Goal: Task Accomplishment & Management: Complete application form

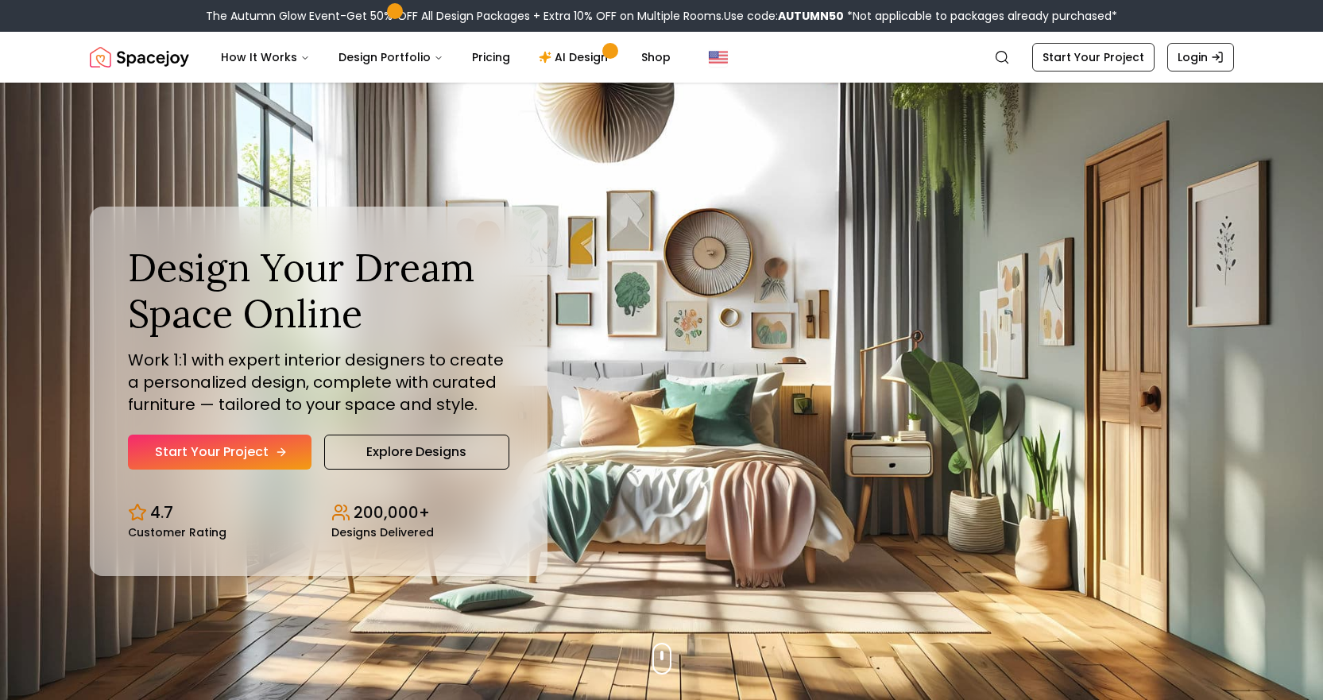
click at [220, 444] on link "Start Your Project" at bounding box center [220, 452] width 184 height 35
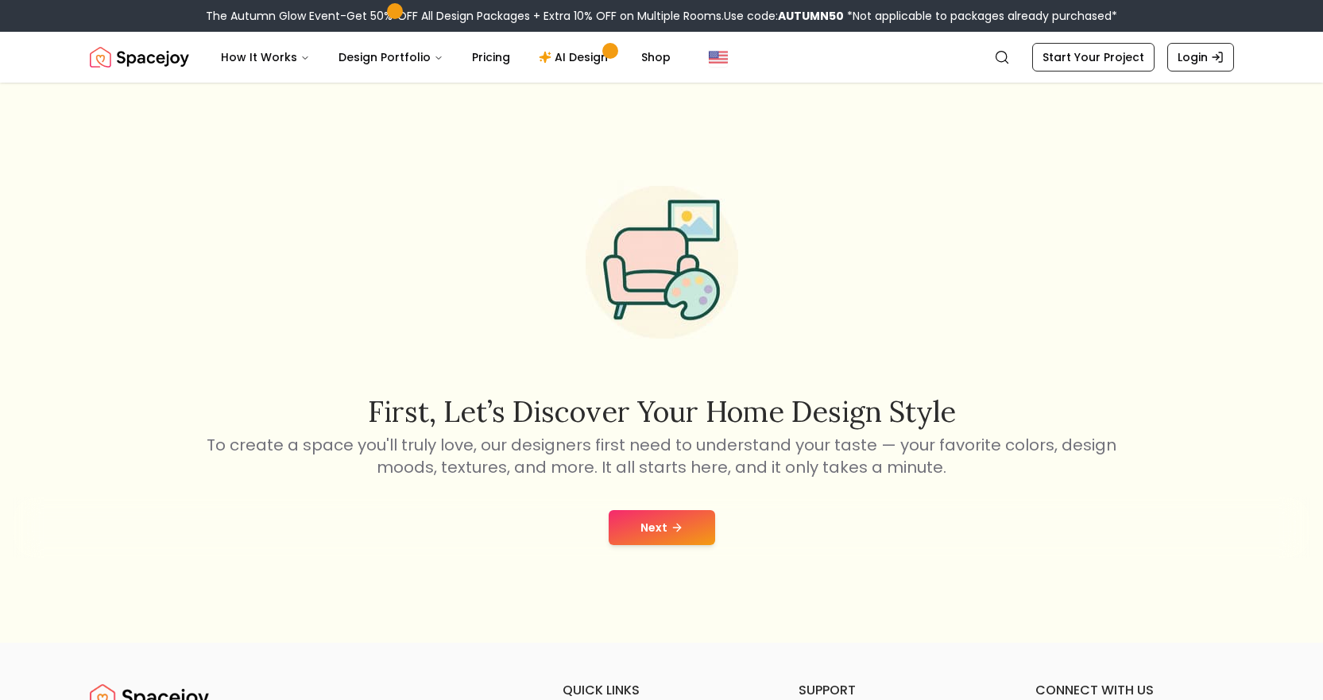
click at [667, 539] on button "Next" at bounding box center [662, 527] width 106 height 35
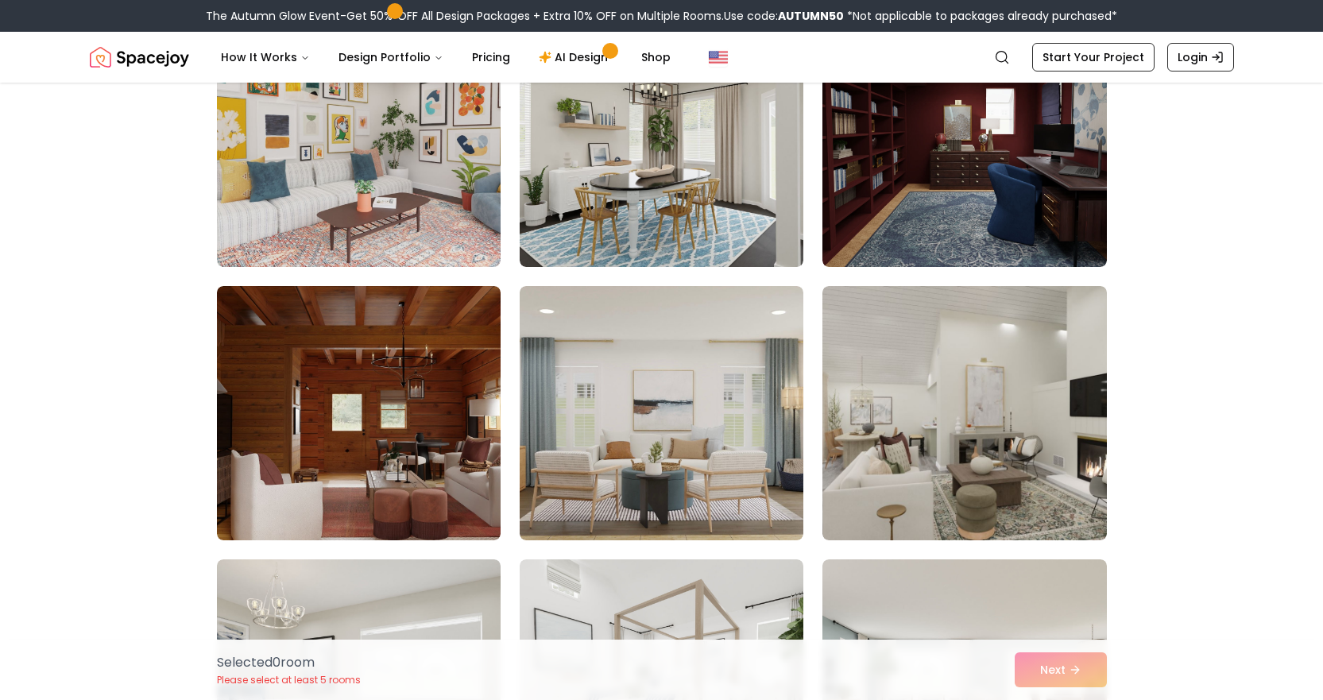
scroll to position [636, 0]
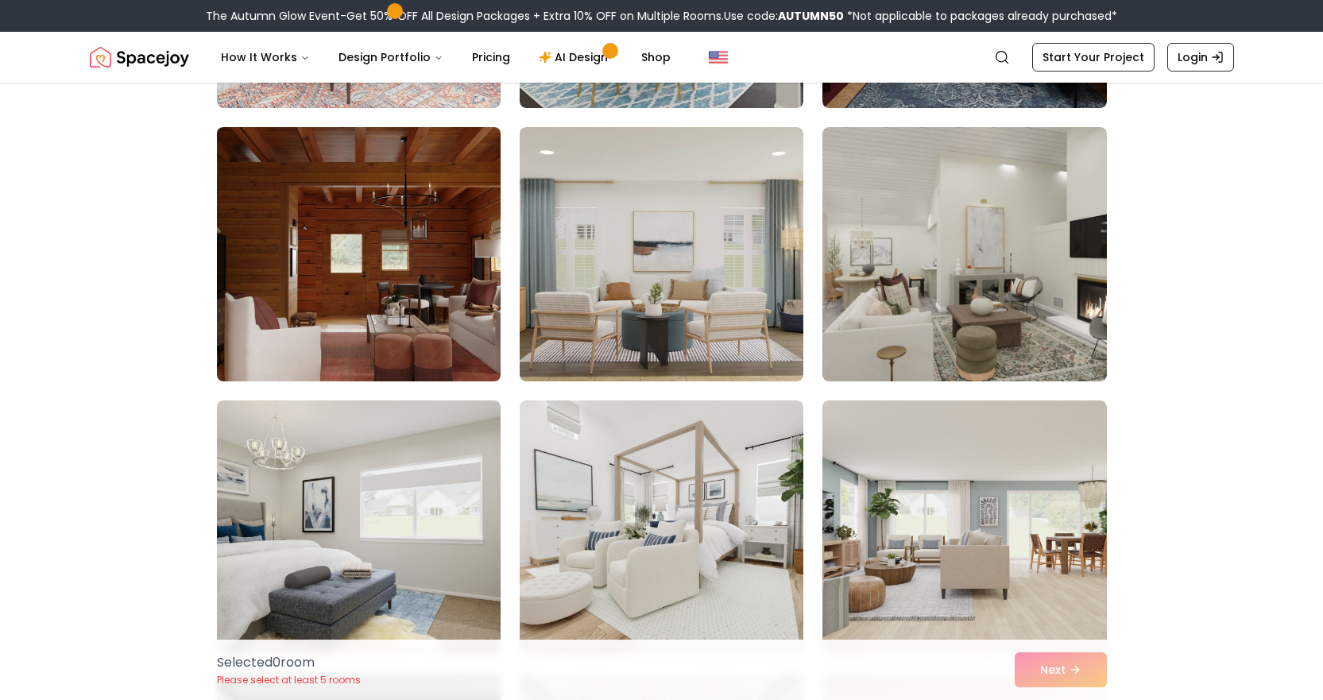
click at [290, 237] on img at bounding box center [359, 254] width 298 height 267
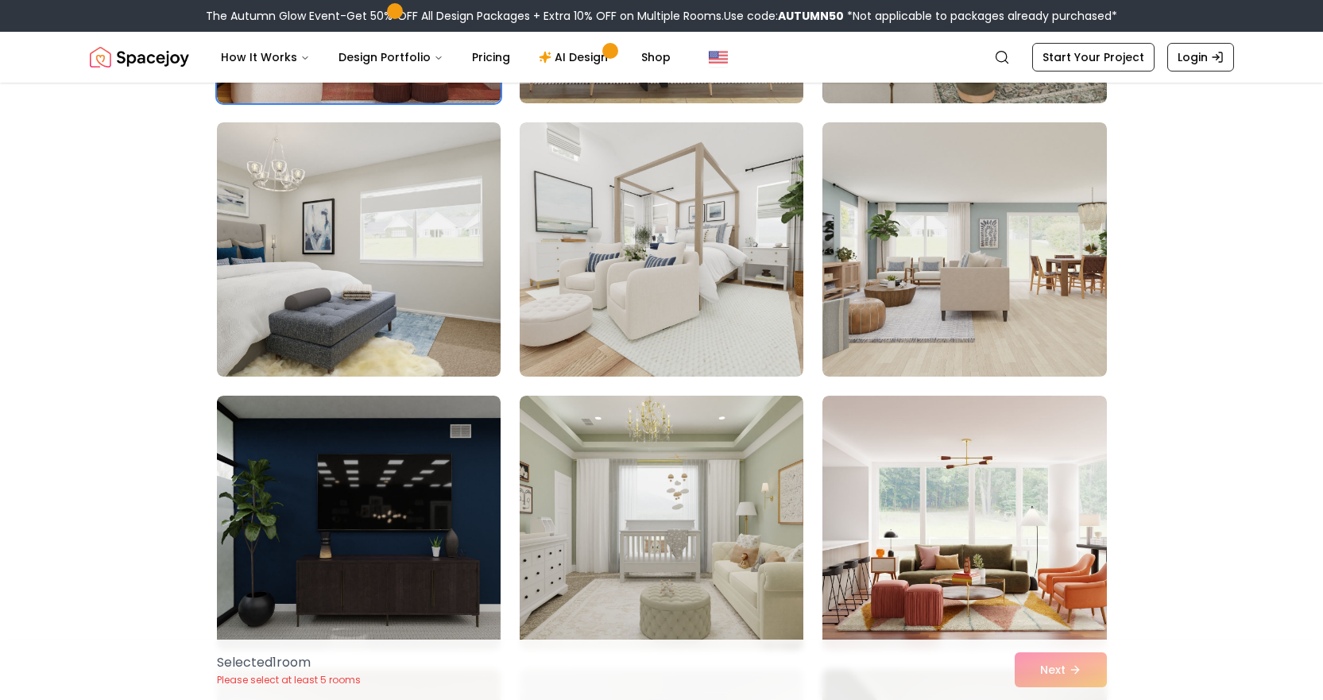
scroll to position [954, 0]
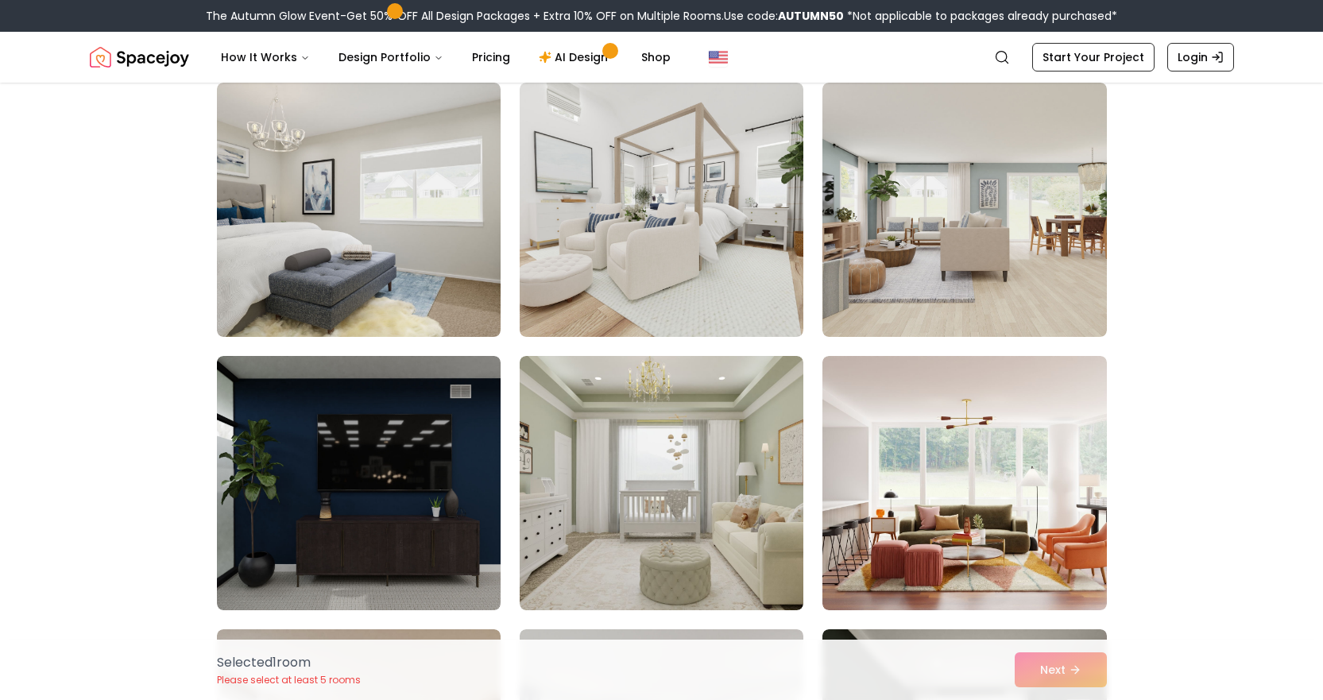
click at [1070, 674] on div "Selected 1 room Please select at least 5 rooms Next" at bounding box center [661, 670] width 915 height 60
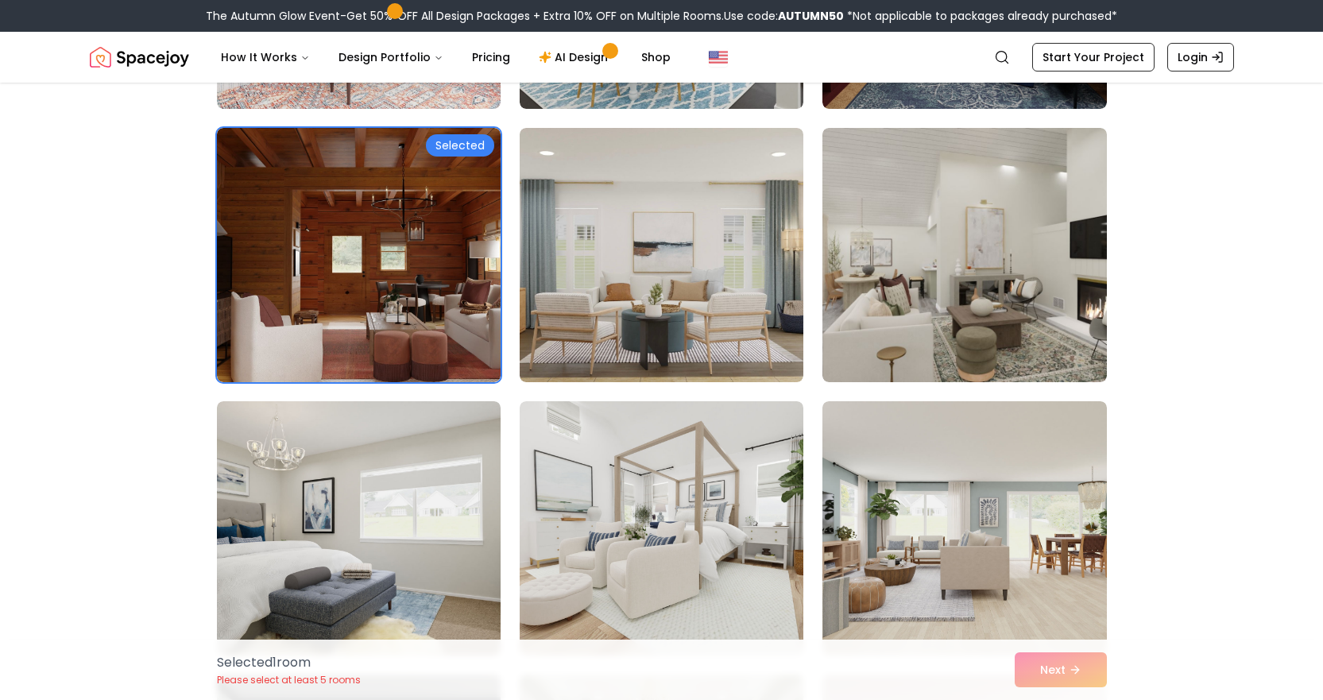
scroll to position [636, 0]
